Goal: Transaction & Acquisition: Download file/media

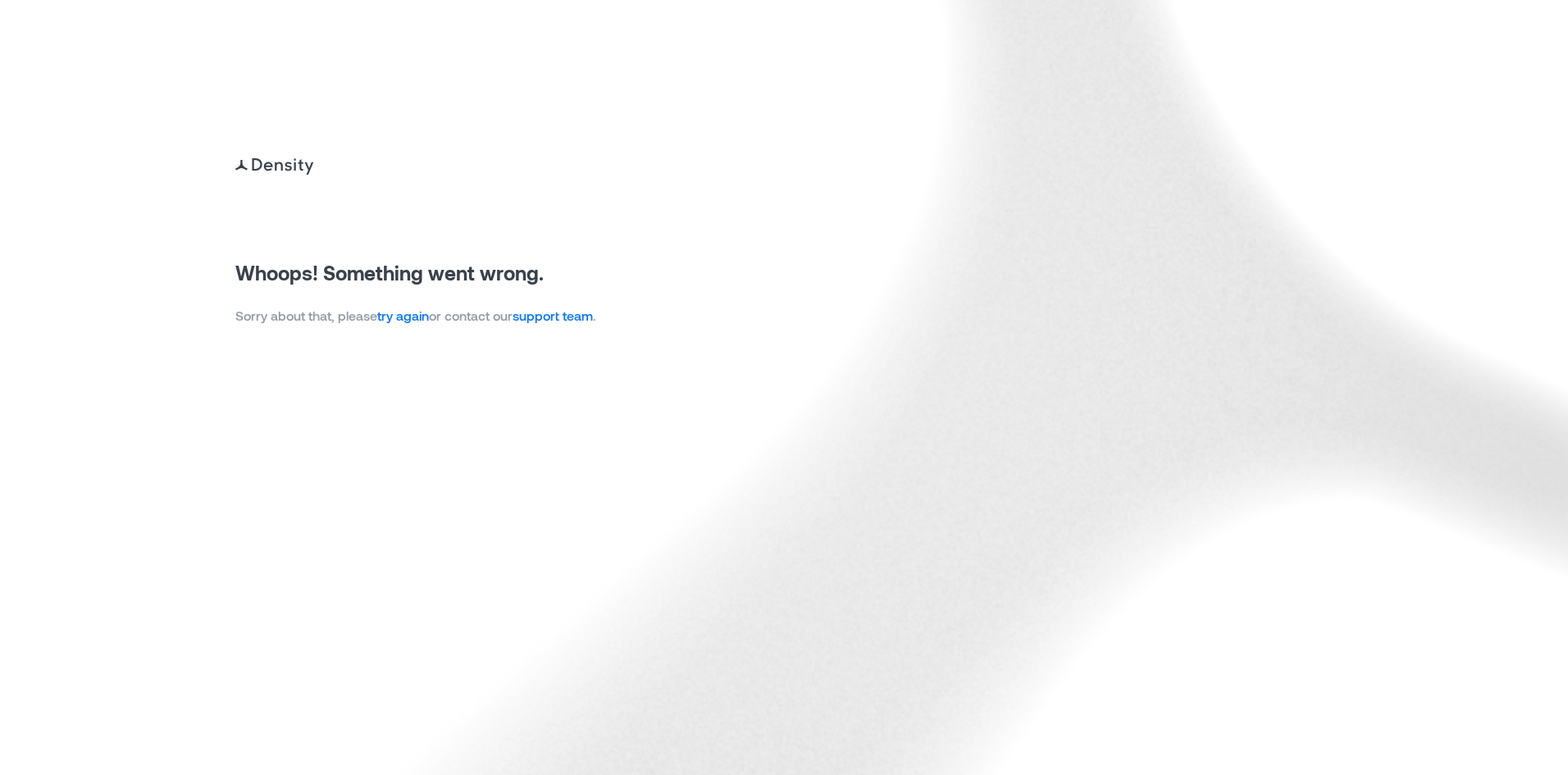
click at [404, 319] on link "try again" at bounding box center [403, 315] width 52 height 15
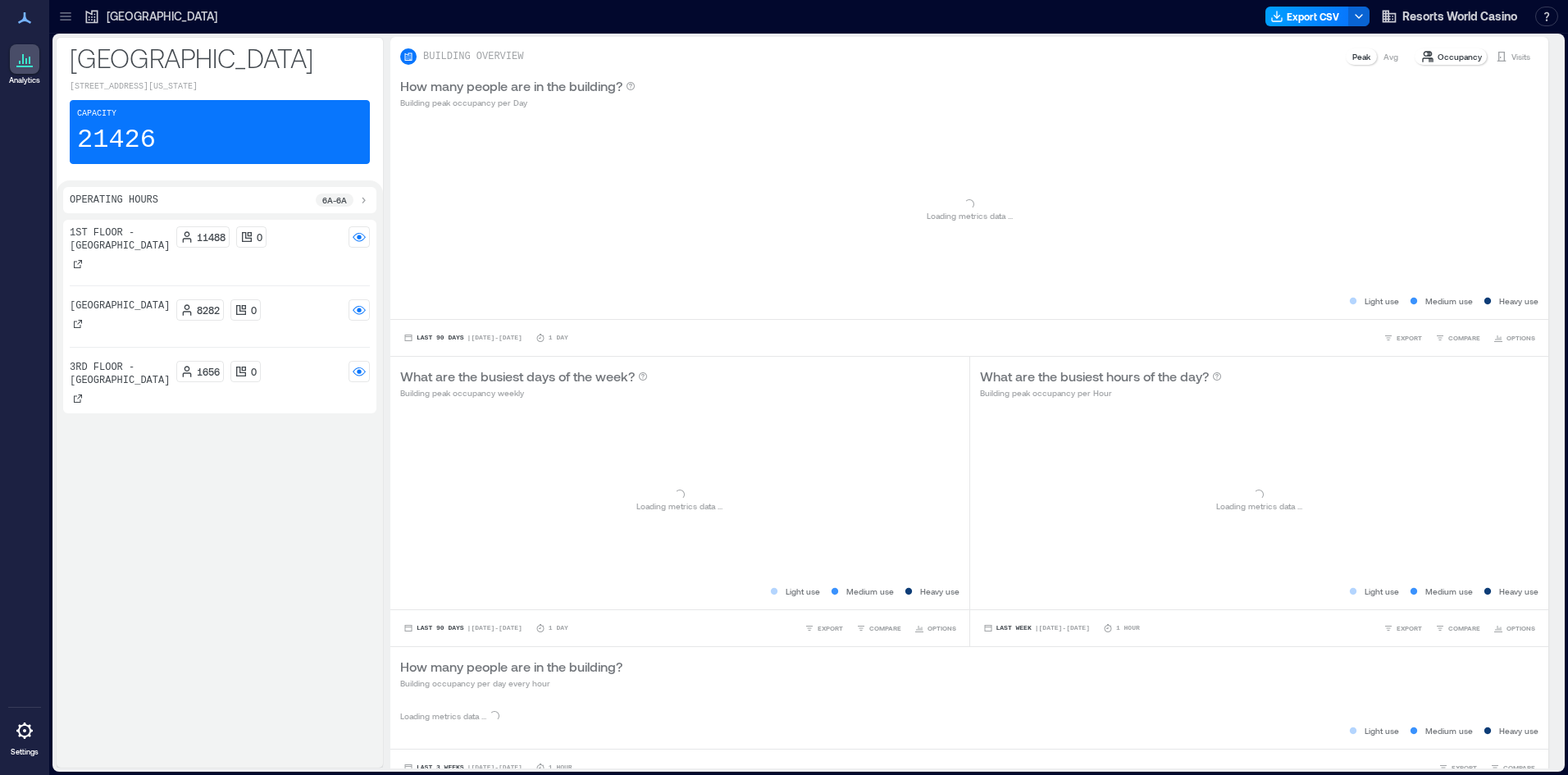
click at [1320, 19] on button "Export CSV" at bounding box center [1307, 16] width 83 height 20
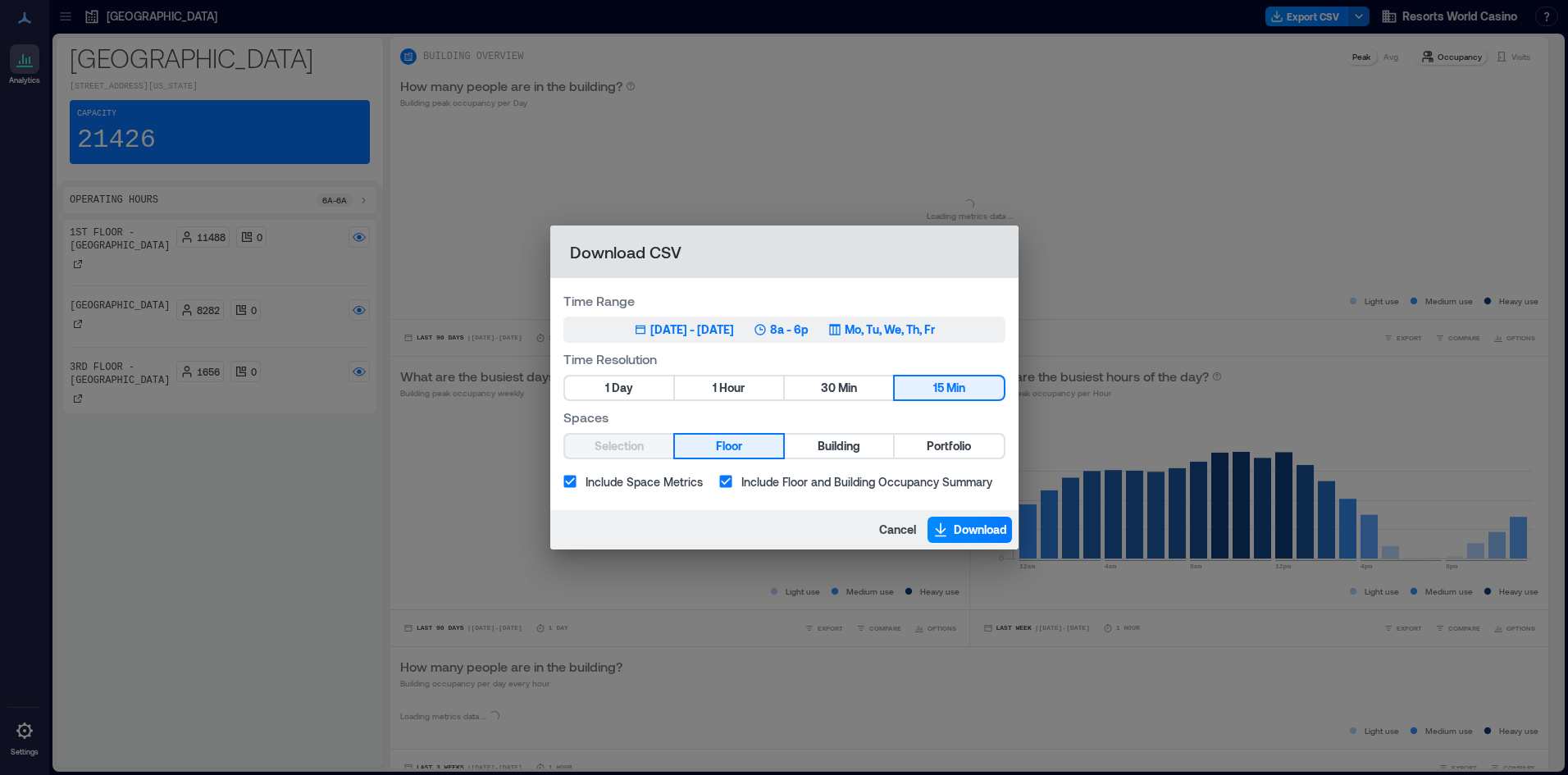
click at [675, 340] on button "Jun 7, 2025 - [DATE] 8a - 6p Mo, Tu, We, Th, Fr" at bounding box center [784, 329] width 442 height 27
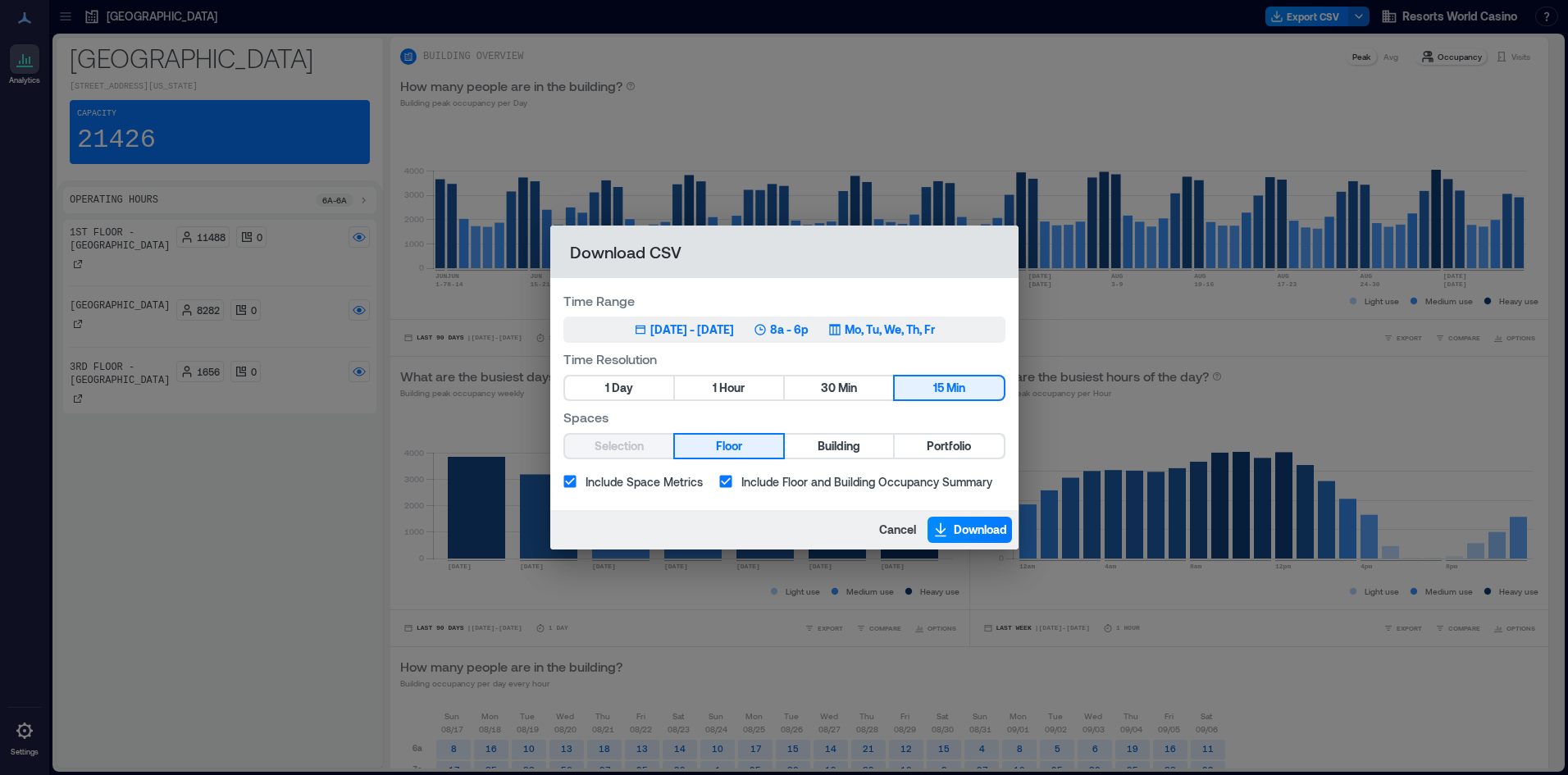
click at [840, 326] on div "Jun 7, 2025 - [DATE] 8a - 6p Mo, Tu, We, Th, Fr" at bounding box center [784, 329] width 301 height 16
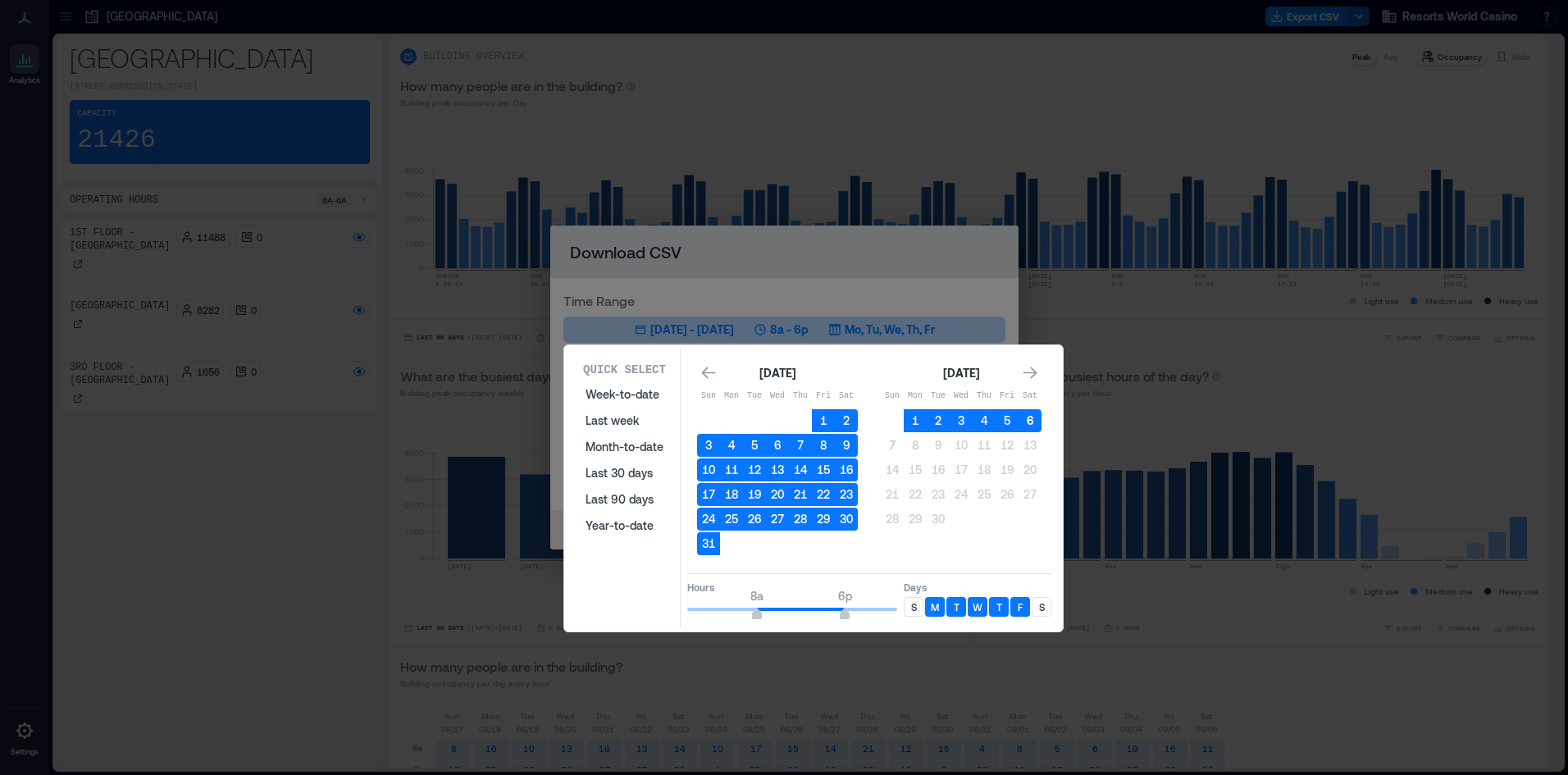
click at [1030, 424] on button "6" at bounding box center [1030, 420] width 23 height 23
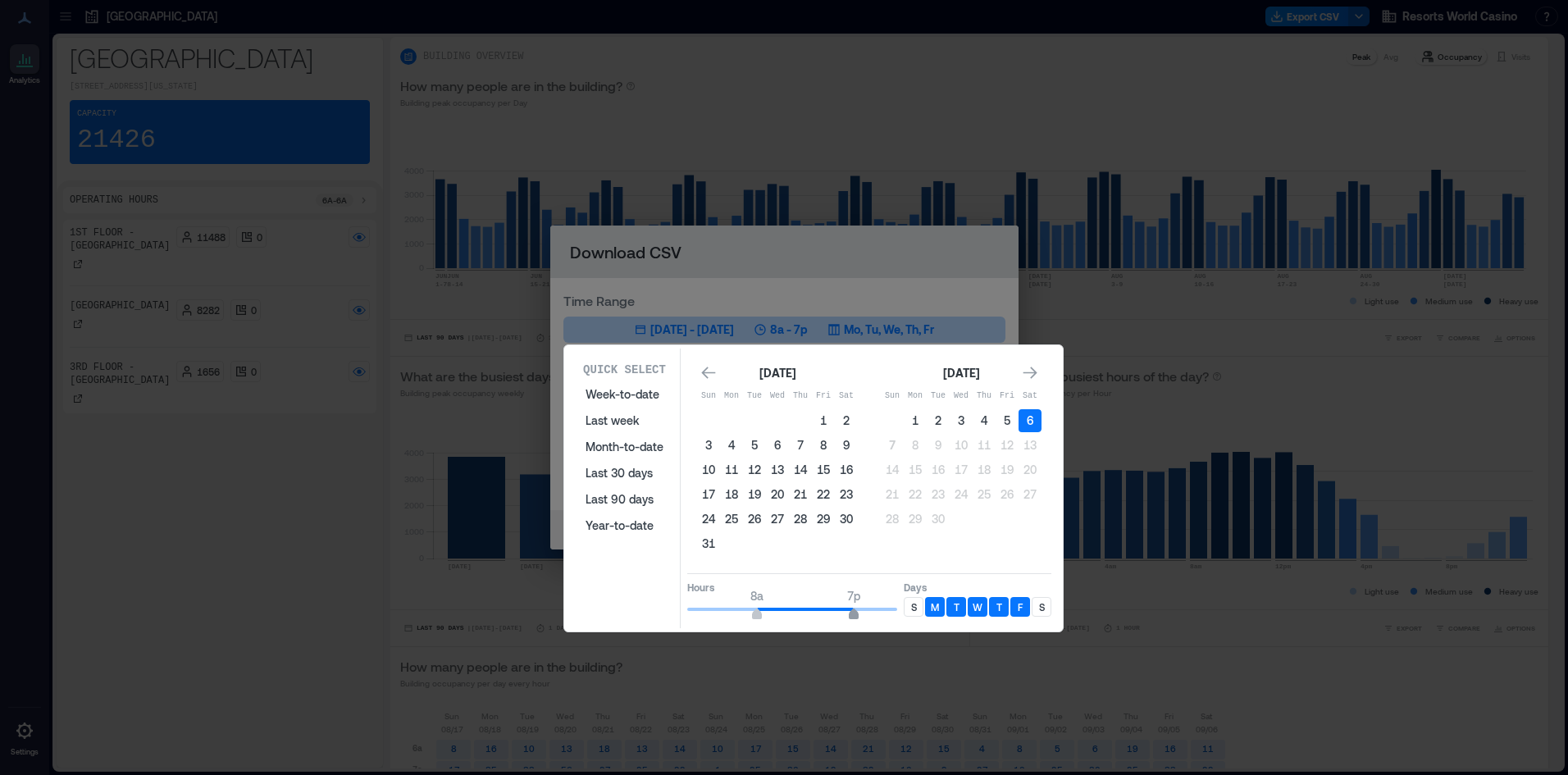
type input "**"
drag, startPoint x: 849, startPoint y: 608, endPoint x: 912, endPoint y: 619, distance: 64.0
click at [912, 619] on div "Hours 8a 12a Days S M T W T F S" at bounding box center [869, 597] width 364 height 48
type input "*"
drag, startPoint x: 753, startPoint y: 611, endPoint x: 624, endPoint y: 595, distance: 130.0
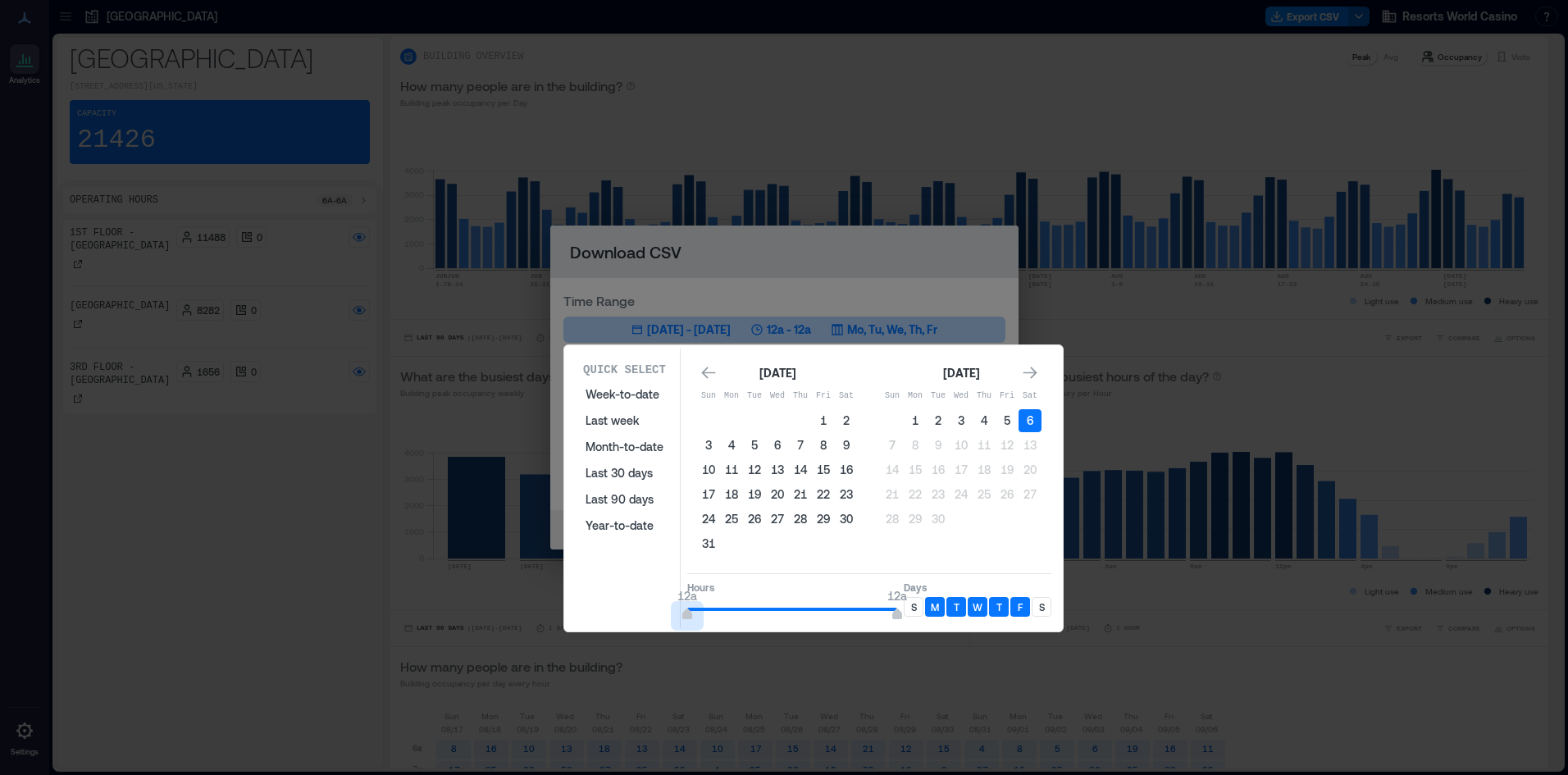
click at [624, 595] on div "Quick Select Week-to-date Last week Month-to-date Last 30 days Last 90 days Yea…" at bounding box center [813, 487] width 489 height 279
click at [908, 609] on div "S" at bounding box center [913, 607] width 20 height 20
click at [1043, 609] on p "S" at bounding box center [1042, 606] width 6 height 13
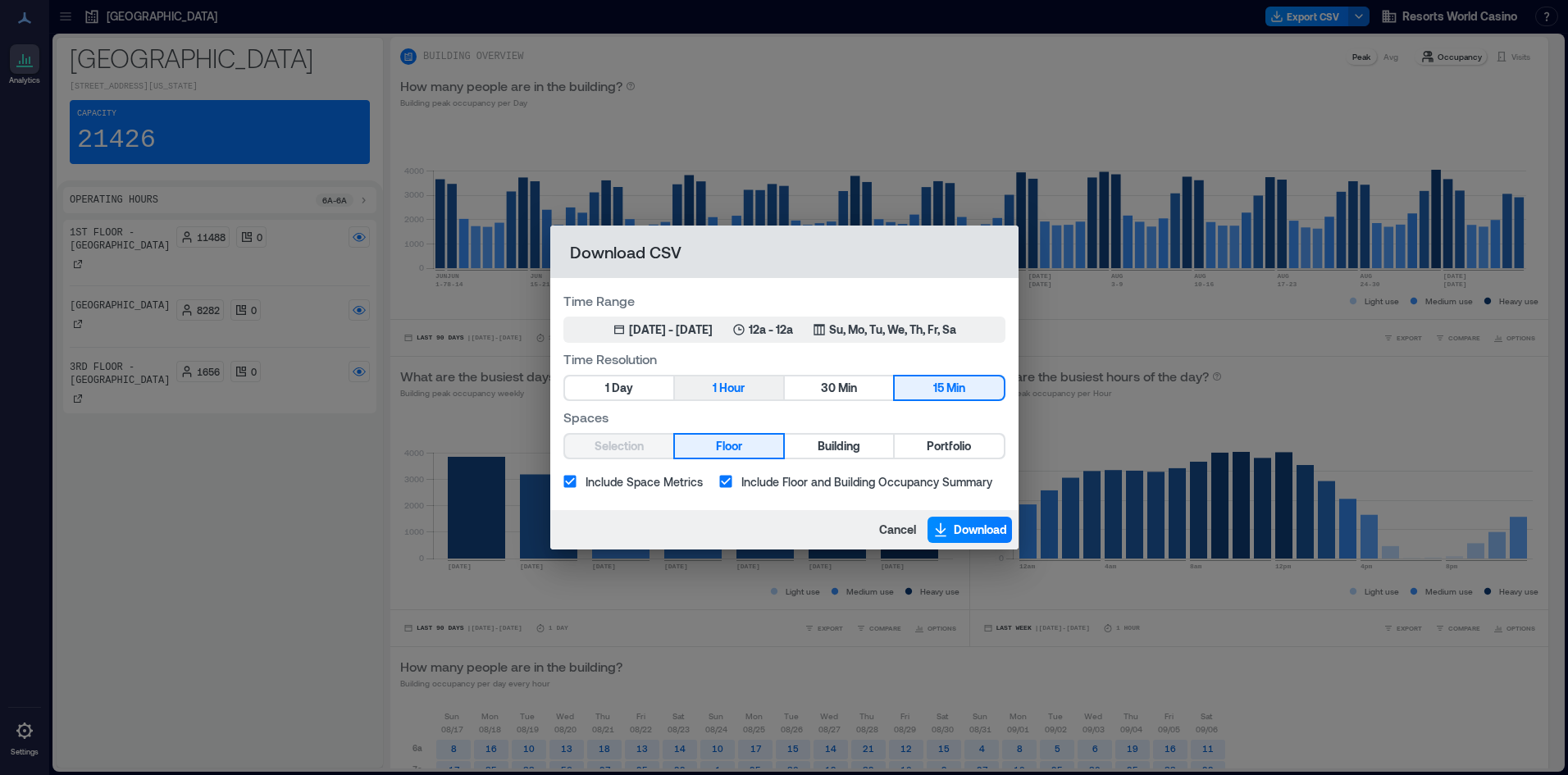
click at [756, 397] on button "1 Hour" at bounding box center [729, 388] width 108 height 23
click at [940, 447] on span "Portfolio" at bounding box center [949, 447] width 45 height 21
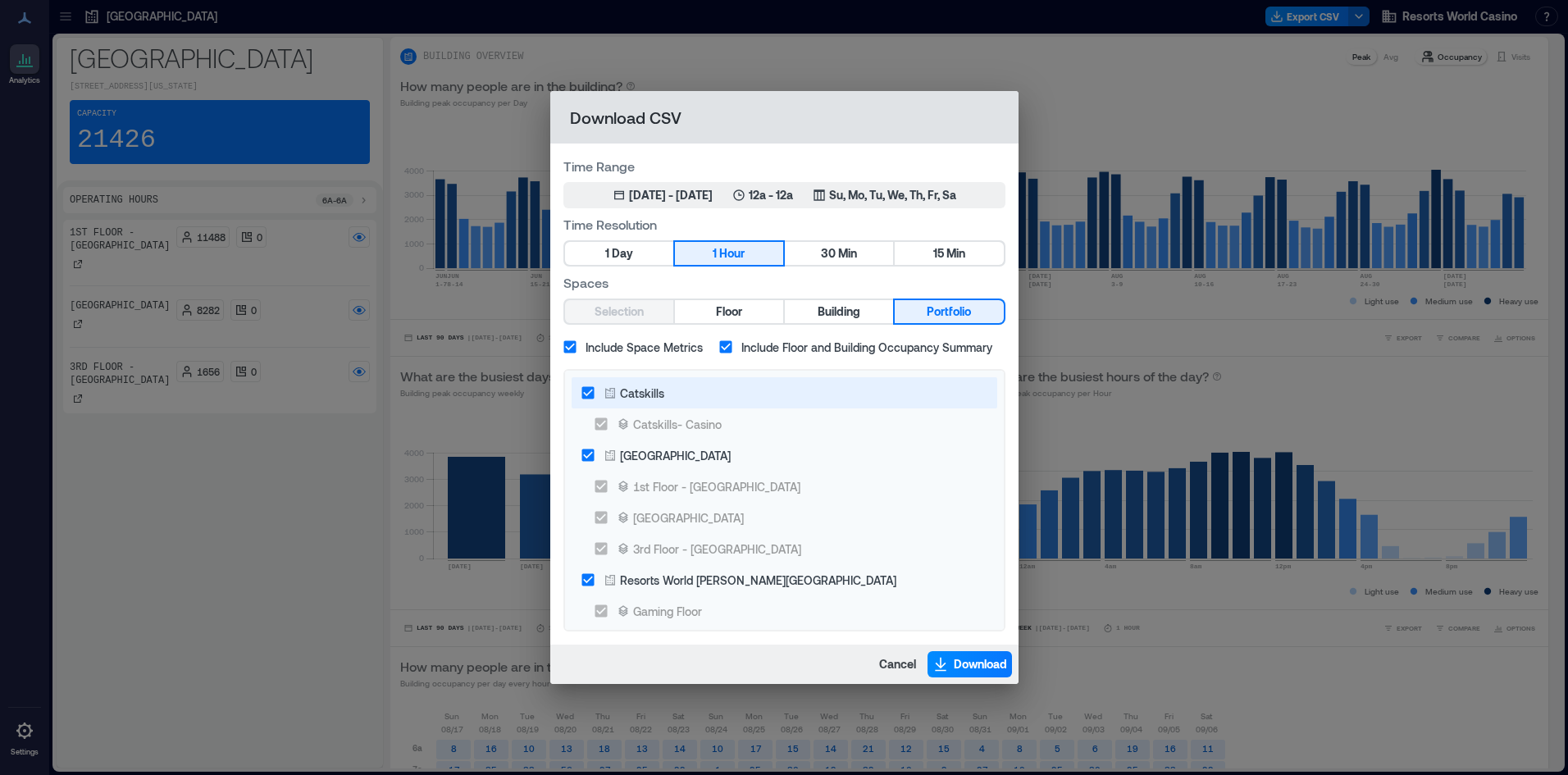
click at [606, 396] on icon at bounding box center [609, 393] width 9 height 10
click at [958, 660] on span "Download" at bounding box center [980, 663] width 53 height 16
